Goal: Task Accomplishment & Management: Complete application form

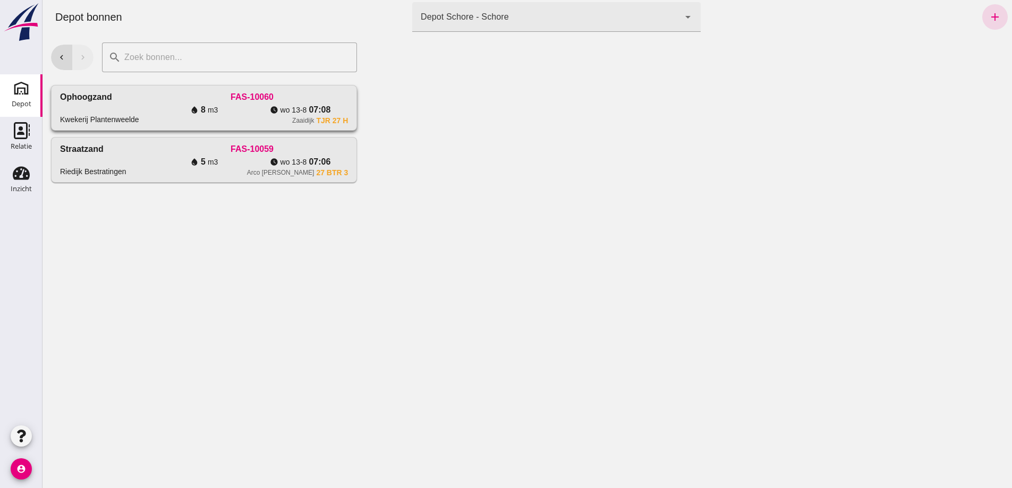
click at [252, 116] on div "watch_later wo 13-8 07:08" at bounding box center [300, 110] width 96 height 13
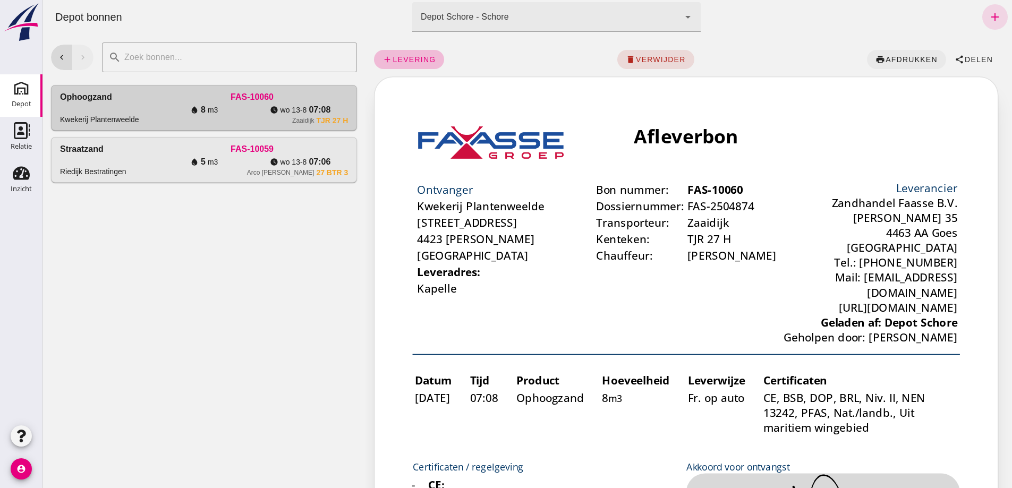
click span "afdrukken"
click at [989, 19] on icon "add" at bounding box center [995, 17] width 13 height 13
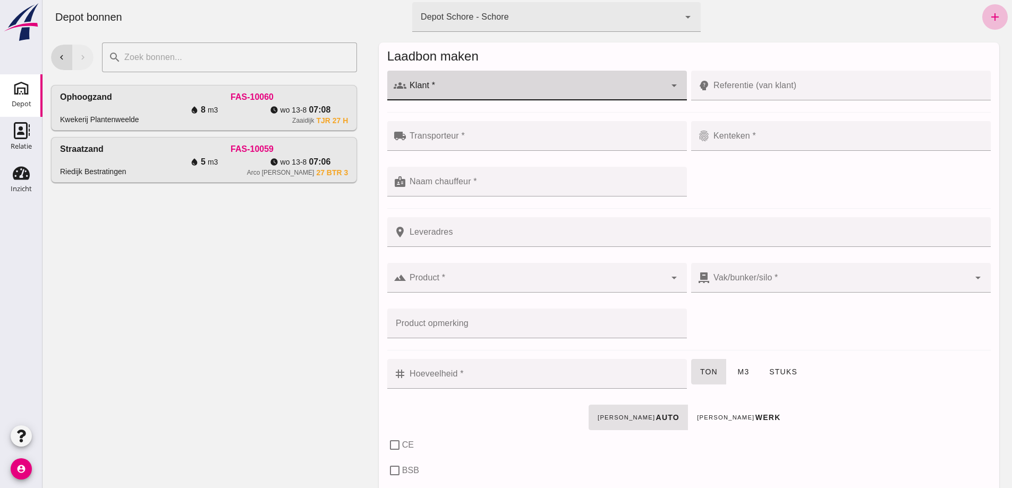
click input "Klant *"
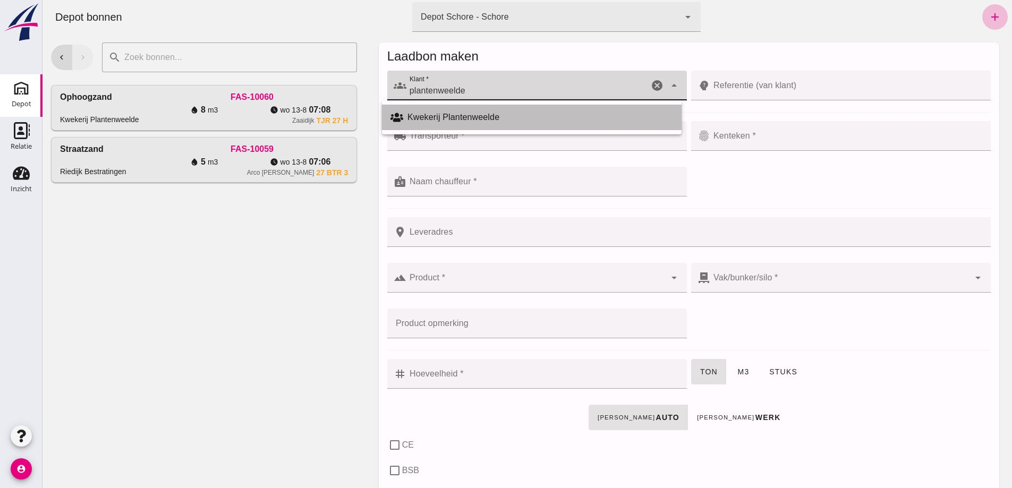
click div "Kwekerij Plantenweelde"
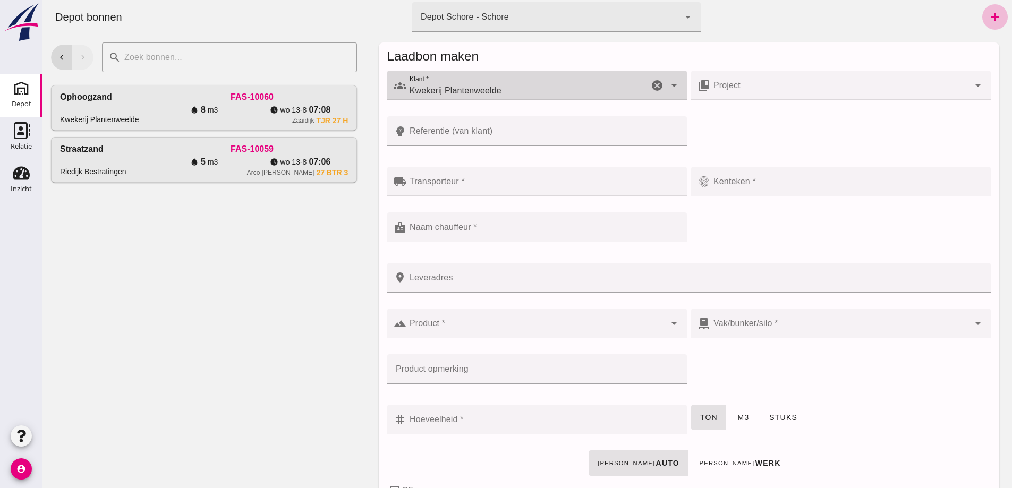
type input "Kwekerij Plantenweelde"
click input "Transporteur *"
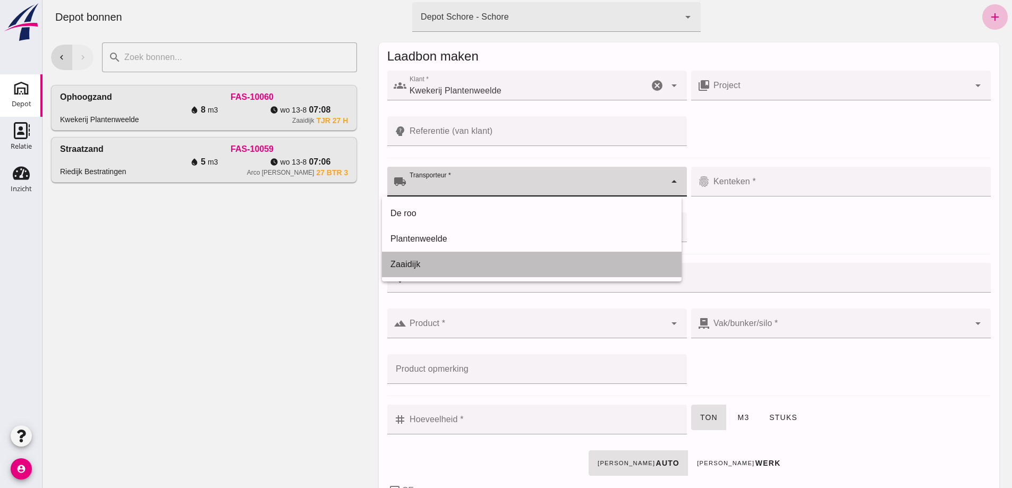
click at [411, 262] on div "Zaaidijk" at bounding box center [531, 264] width 283 height 13
type input "Zaaidijk"
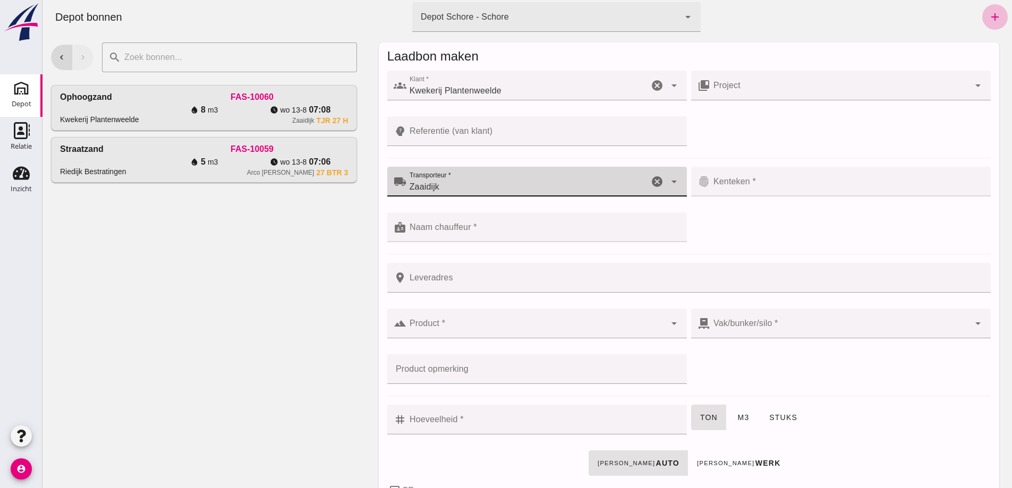
click div
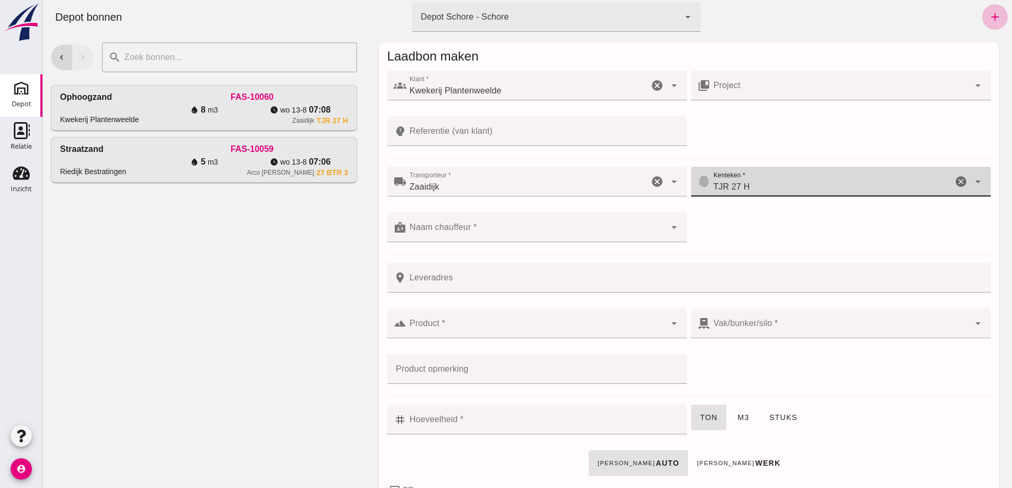
type input "TJR 27 H"
click input "Naam chauffeur *"
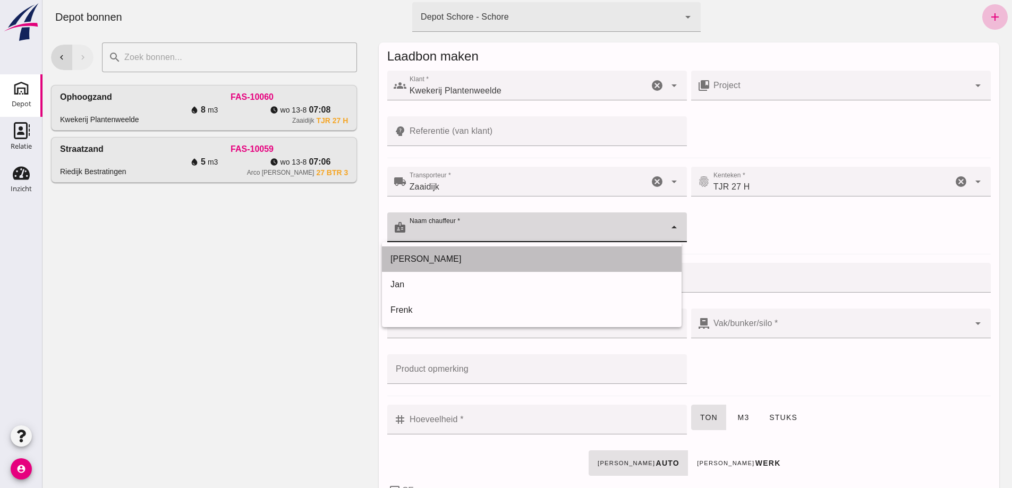
click at [402, 259] on div "[PERSON_NAME]" at bounding box center [531, 259] width 283 height 13
type input "[PERSON_NAME]"
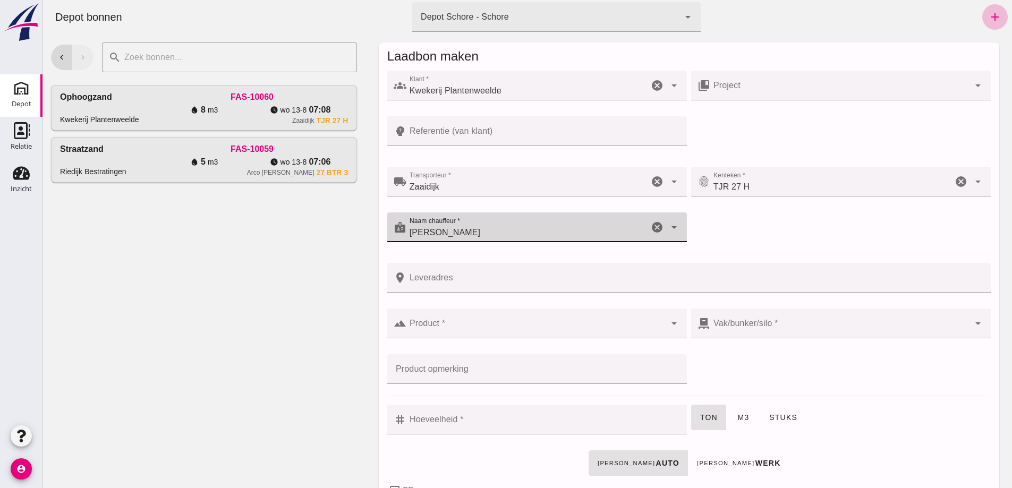
click input "Leveradres"
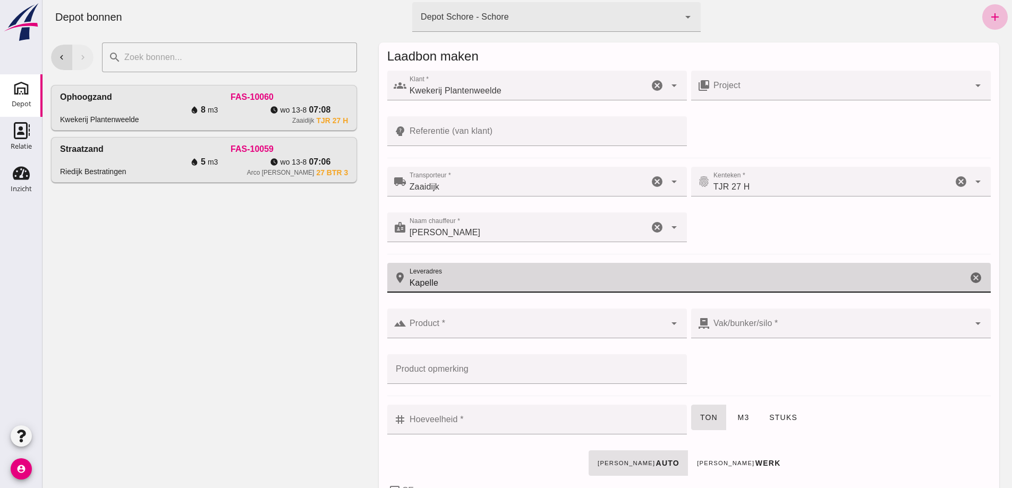
type input "Kapelle"
click input "Product *"
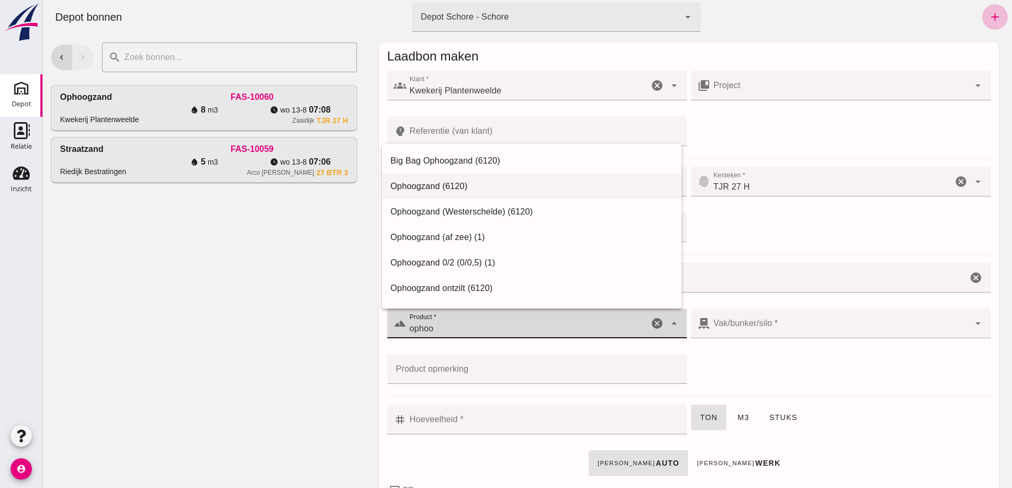
click at [421, 189] on div "Ophoogzand (6120)" at bounding box center [531, 186] width 283 height 13
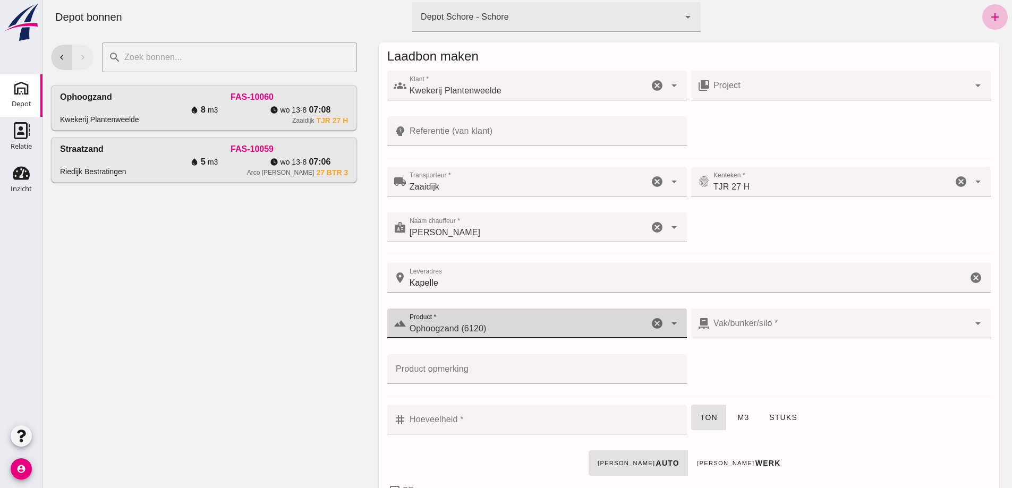
type input "Ophoogzand (6120)"
click div
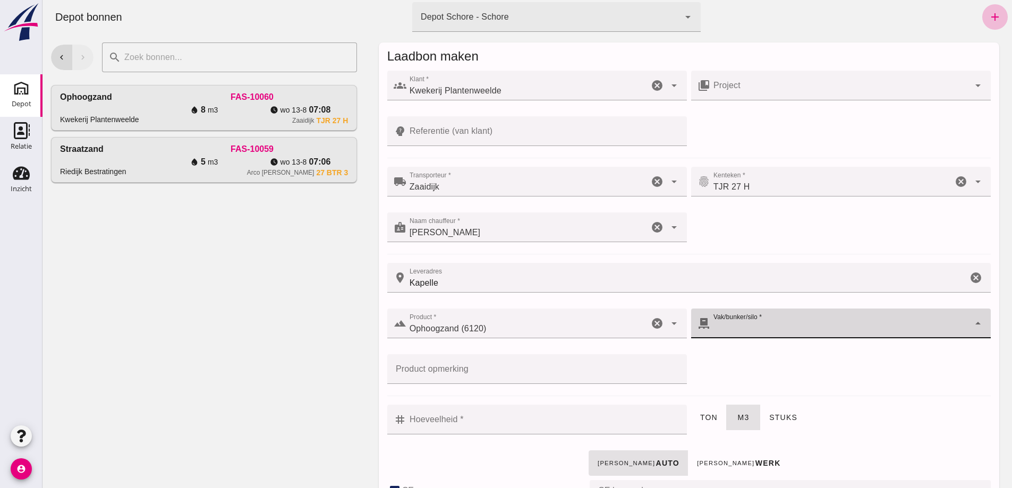
checkbox input "true"
type input "40"
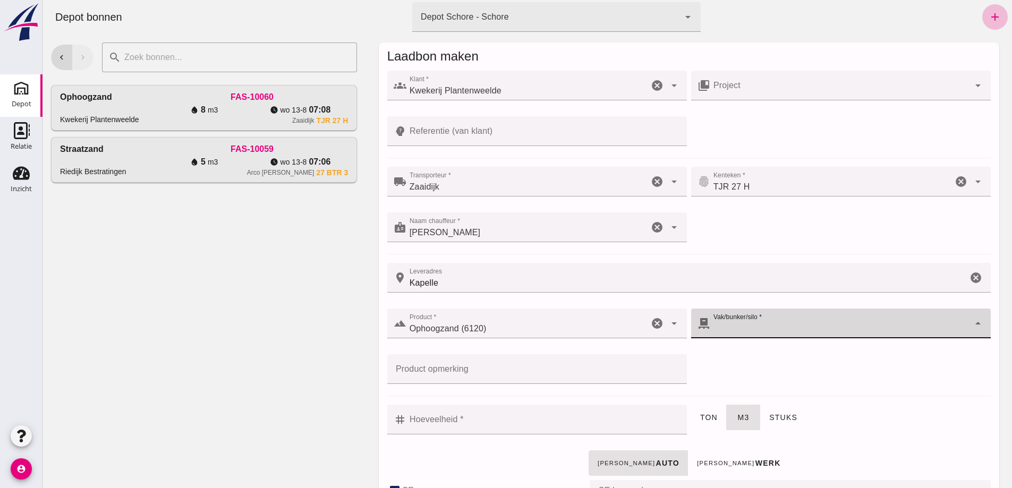
checkbox input "true"
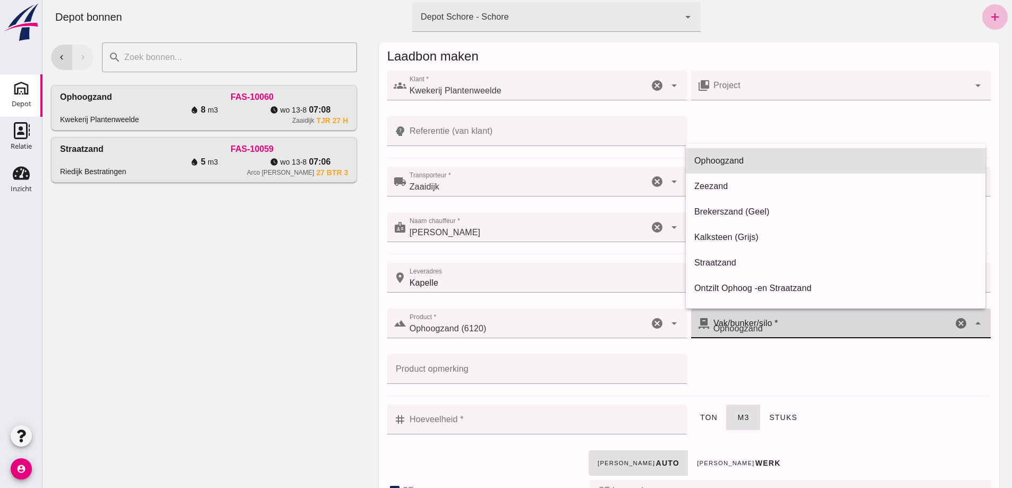
type input "39"
click at [733, 326] on span "Ophoogzand" at bounding box center [737, 328] width 49 height 13
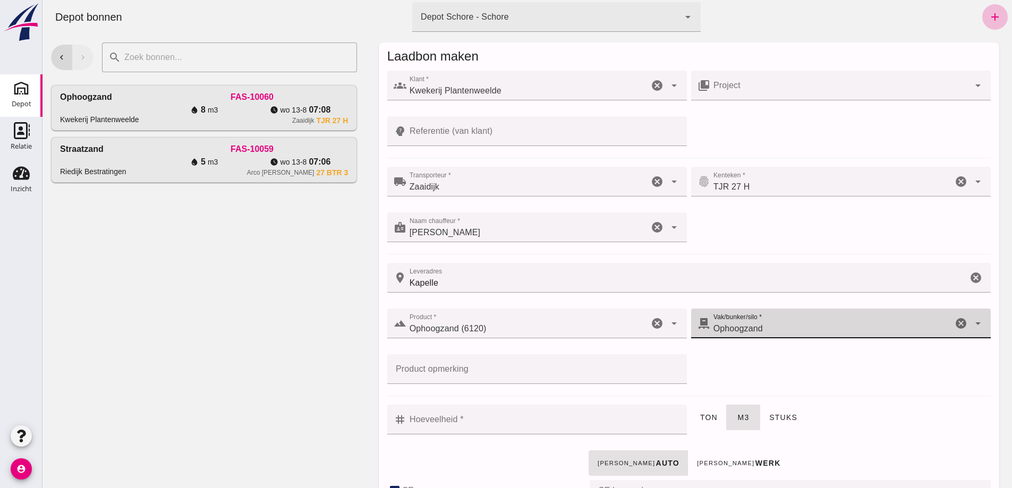
click input "Hoeveelheid *"
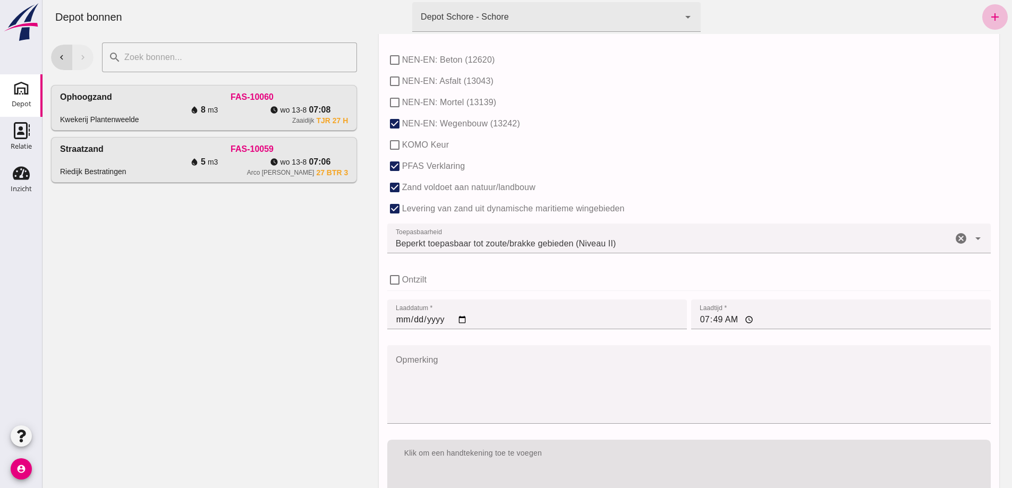
scroll to position [702, 0]
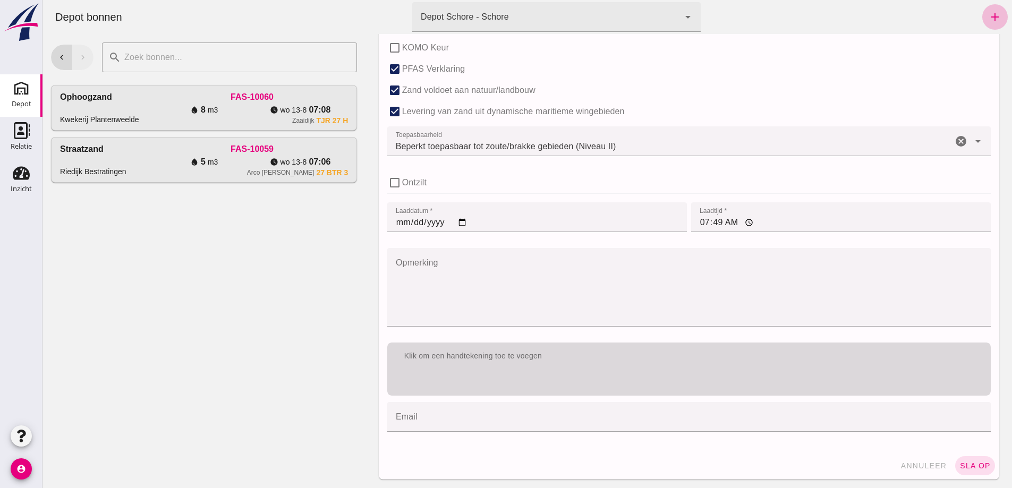
type input "8"
click at [487, 386] on div "Klik om een handtekening toe te voegen" at bounding box center [689, 369] width 604 height 53
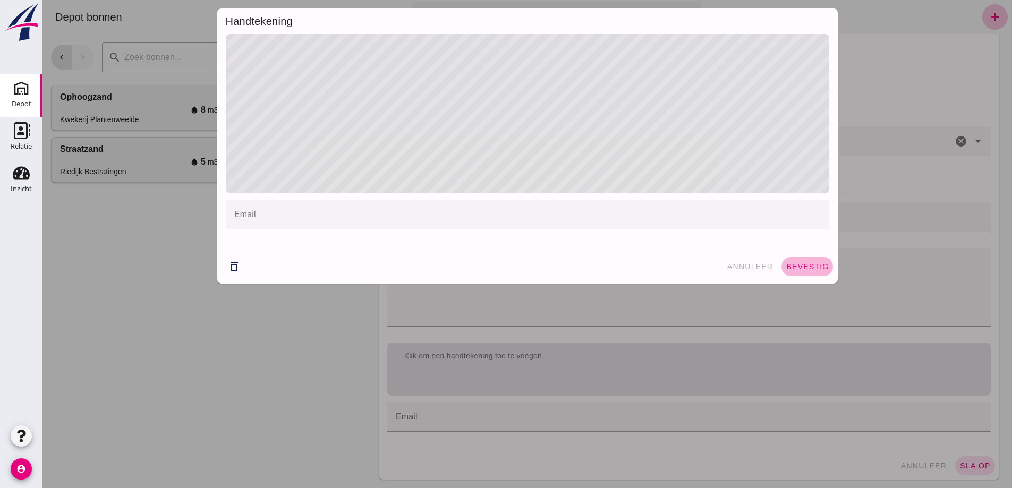
click span "bevestig"
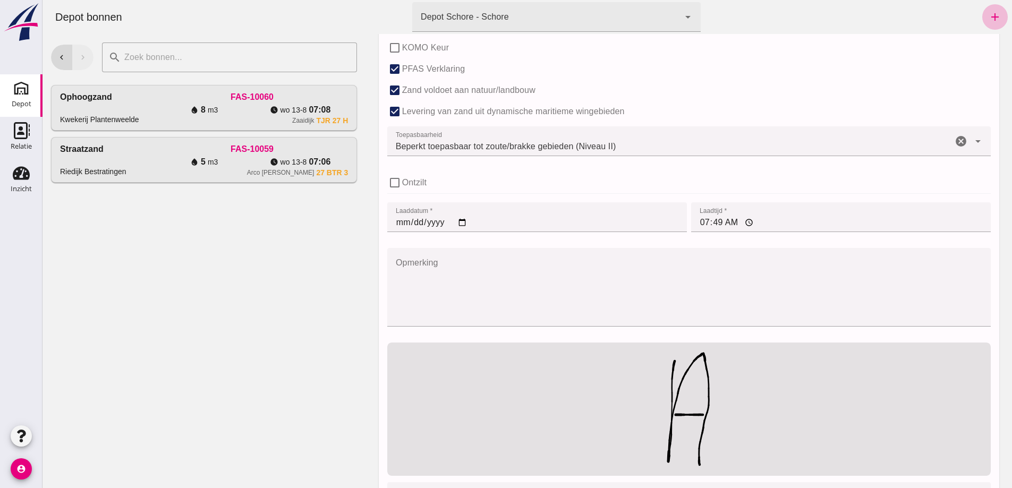
click input "07:49"
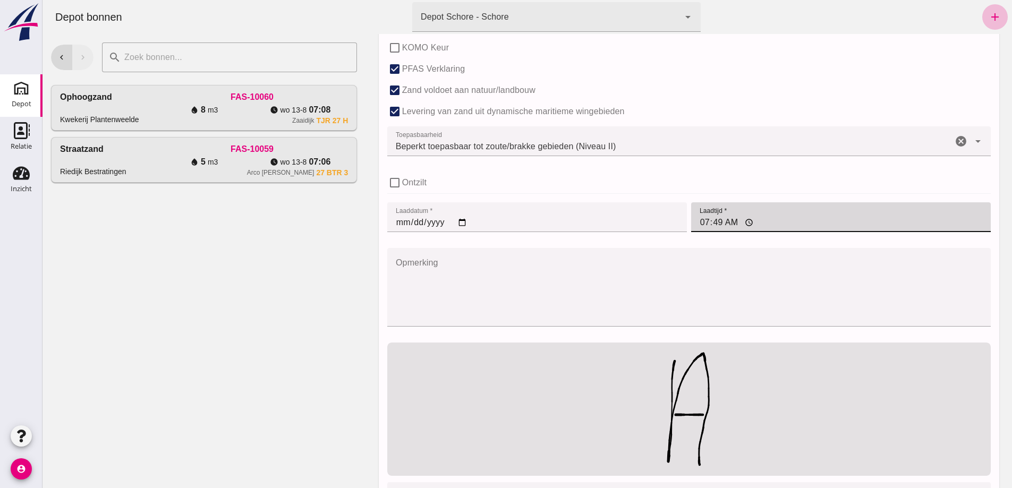
type input "07:00"
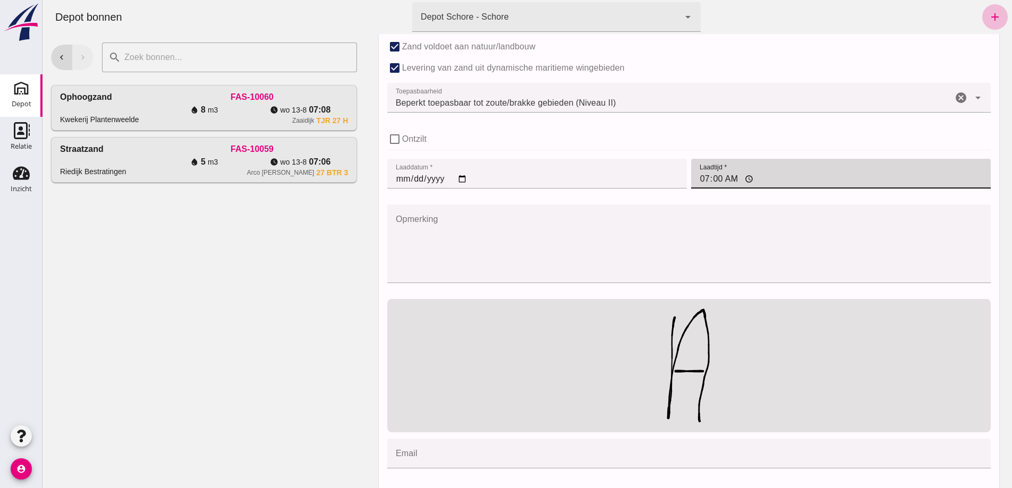
scroll to position [783, 0]
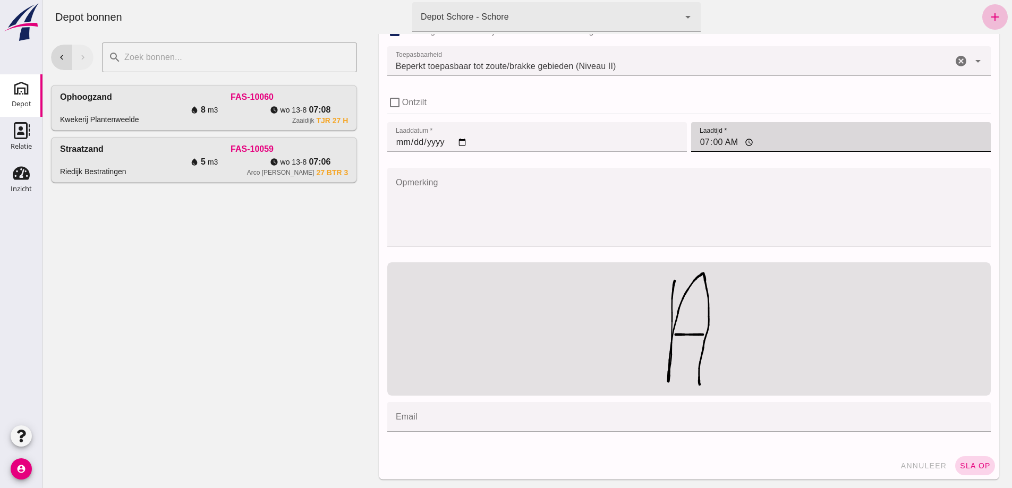
click span "sla op"
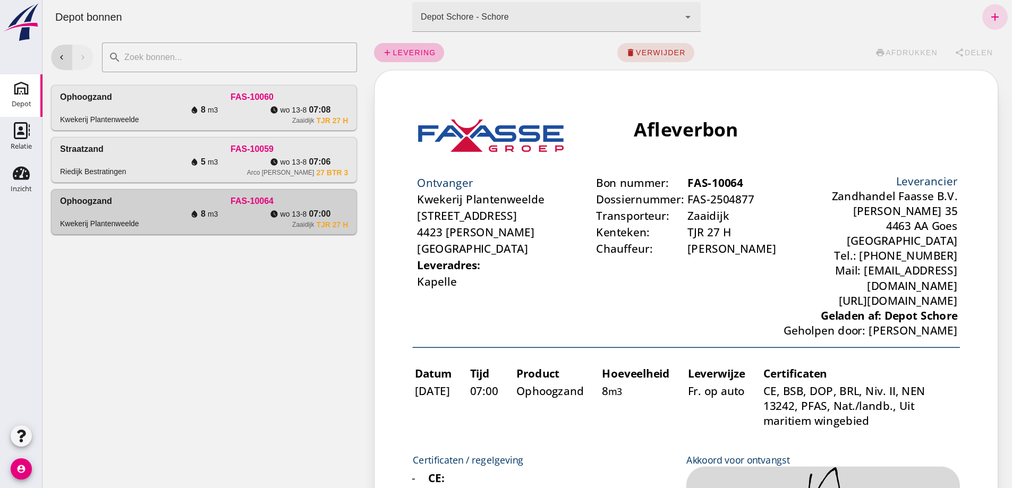
scroll to position [0, 0]
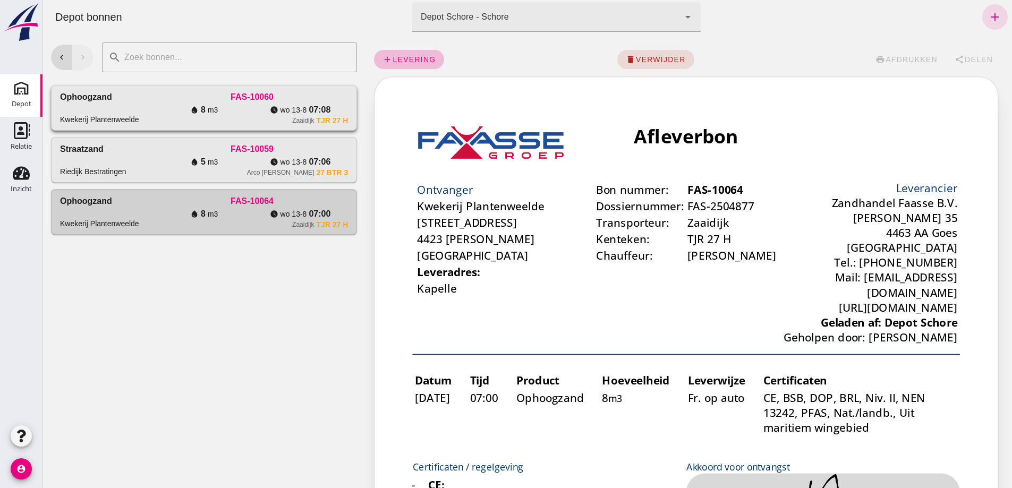
click at [302, 116] on div "watch_later wo 13-8 07:08" at bounding box center [300, 110] width 96 height 13
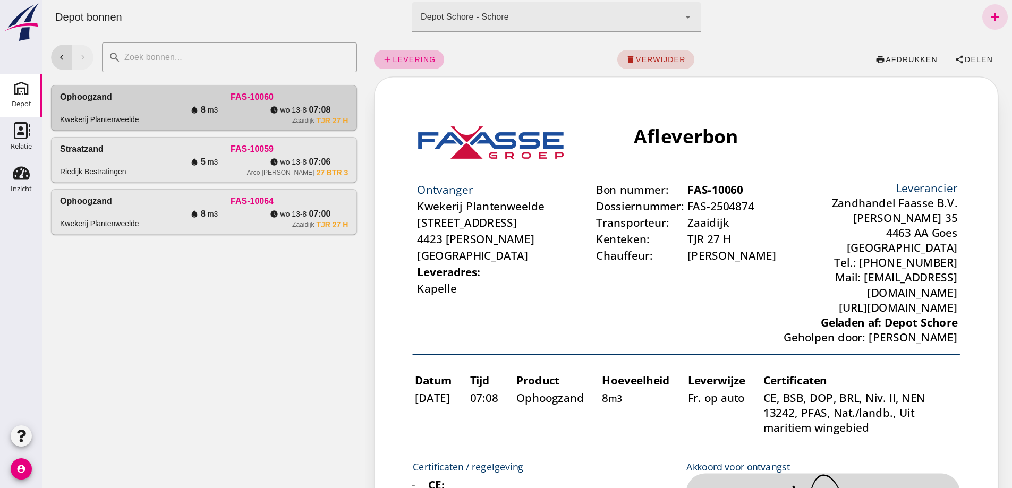
click span "verwijder"
click span "bevestig"
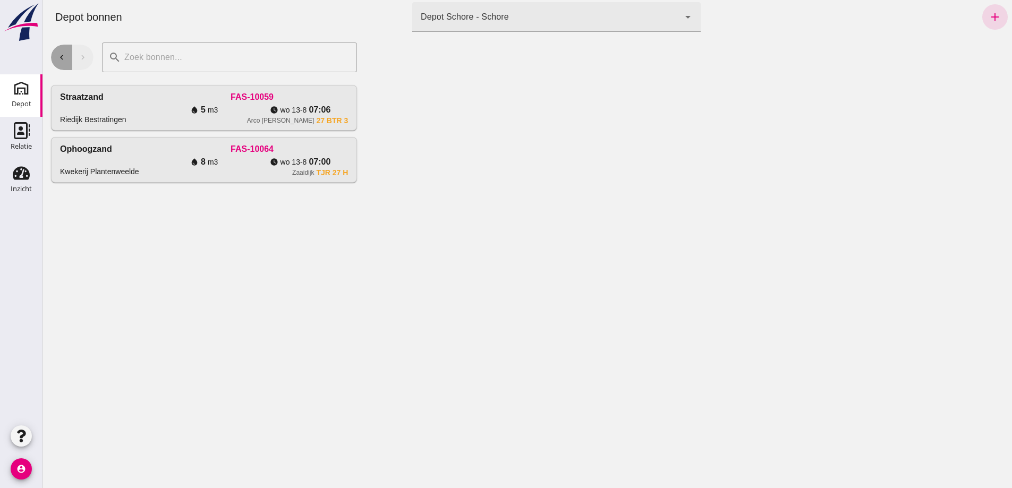
click at [54, 56] on button "chevron_left" at bounding box center [61, 58] width 21 height 26
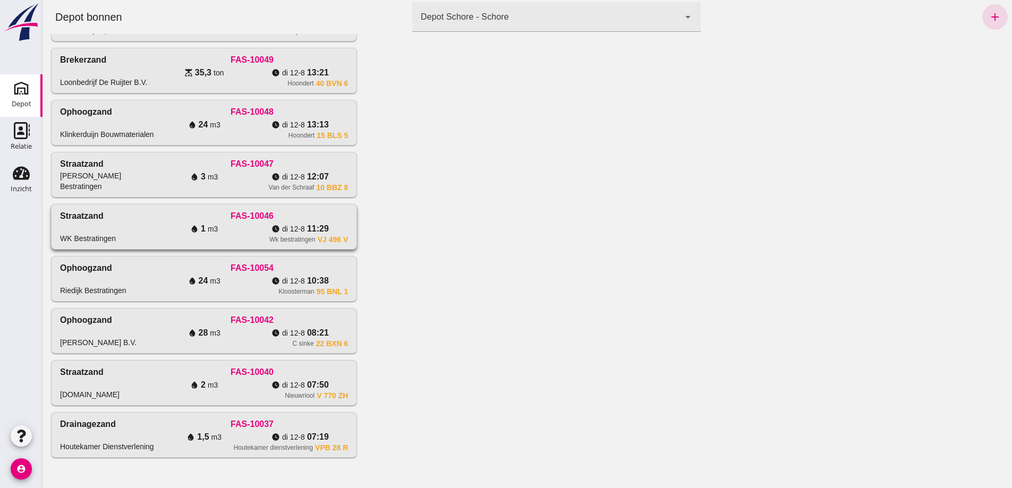
scroll to position [551, 0]
click icon "watch_later"
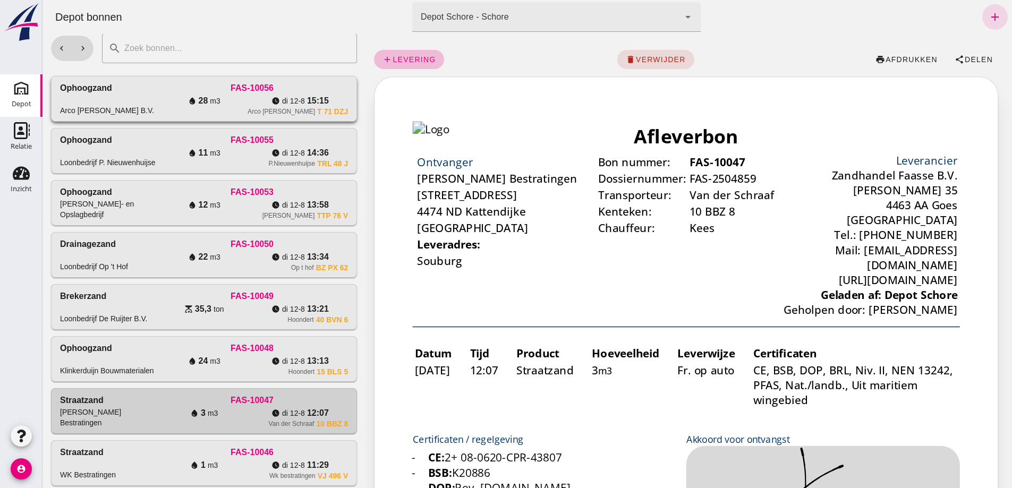
scroll to position [0, 0]
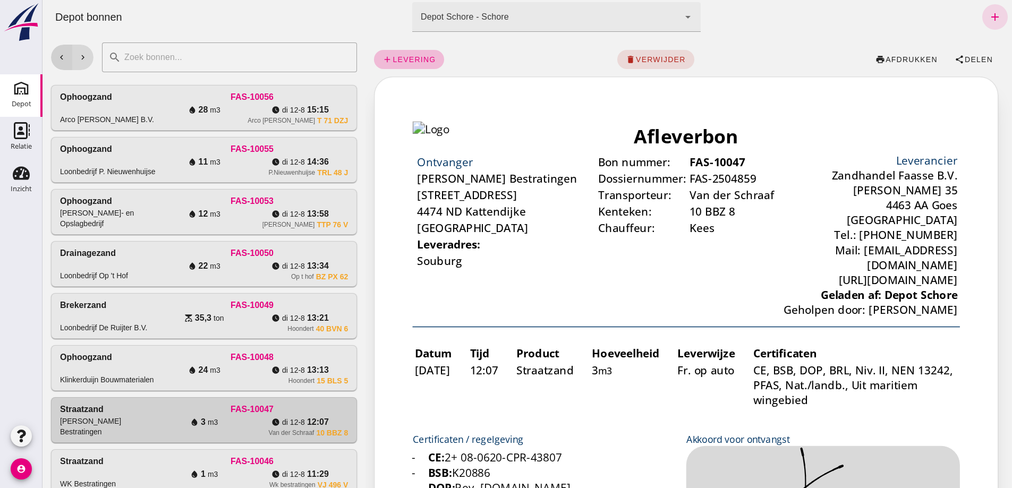
click at [57, 57] on icon "chevron_left" at bounding box center [62, 58] width 10 height 10
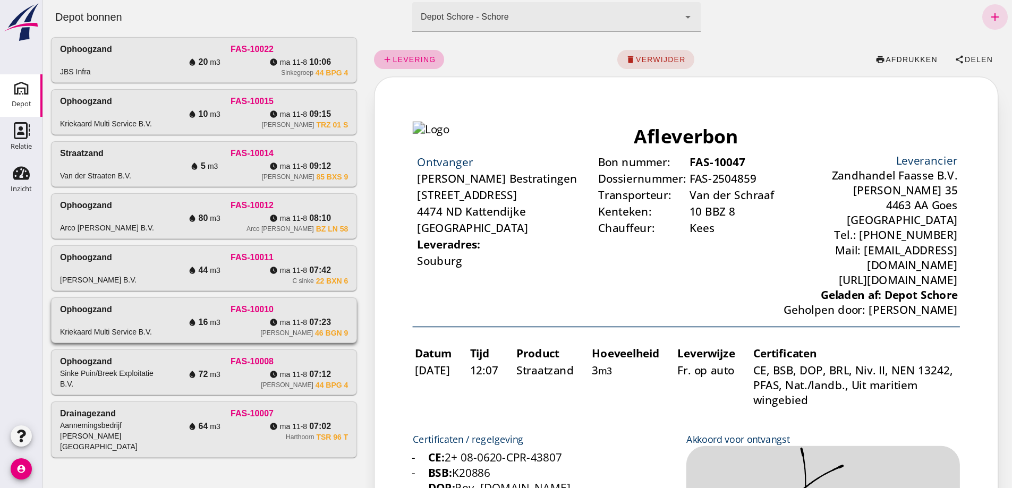
scroll to position [784, 0]
click at [989, 14] on icon "add" at bounding box center [995, 17] width 13 height 13
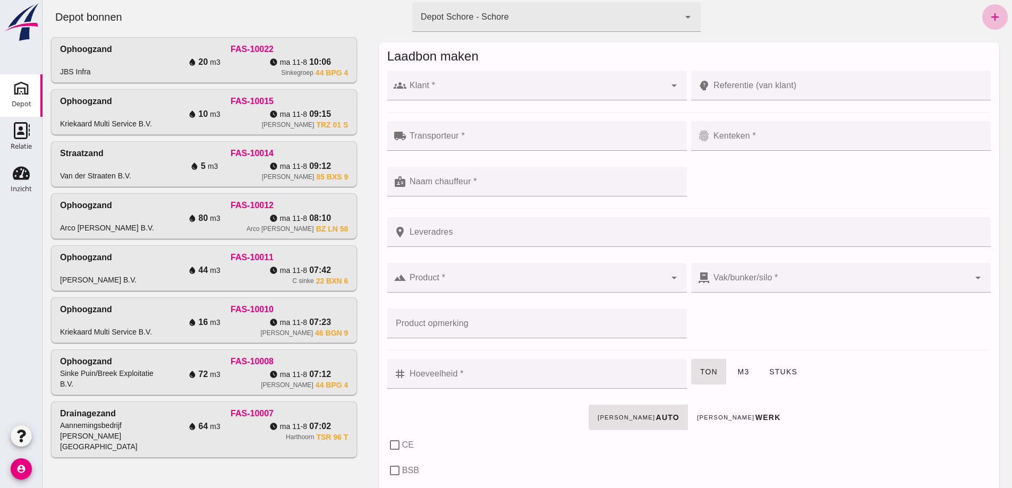
click input "Klant *"
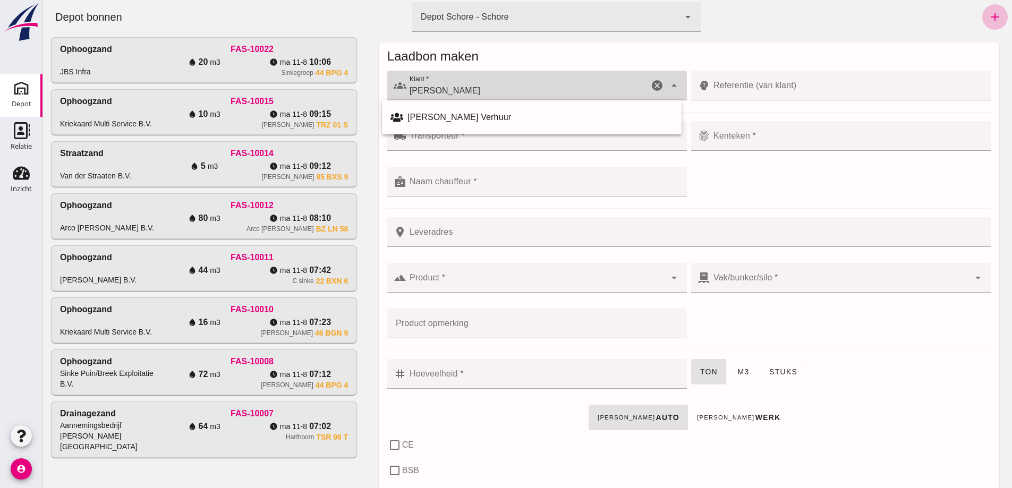
type input "J"
